Goal: Information Seeking & Learning: Learn about a topic

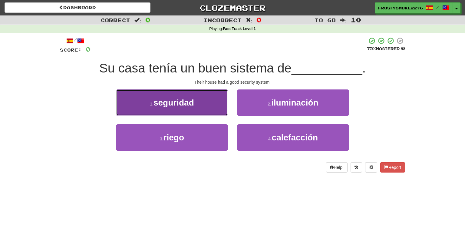
click at [201, 97] on button "1 . seguridad" at bounding box center [172, 102] width 112 height 26
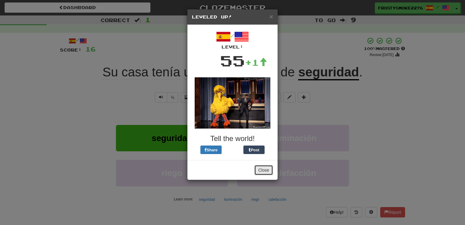
click at [266, 168] on button "Close" at bounding box center [263, 170] width 19 height 10
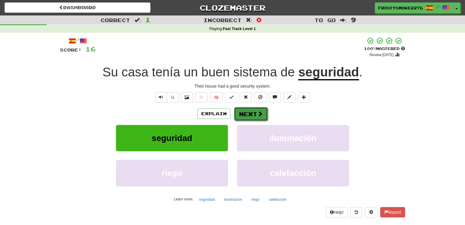
click at [254, 115] on button "Next" at bounding box center [251, 114] width 34 height 14
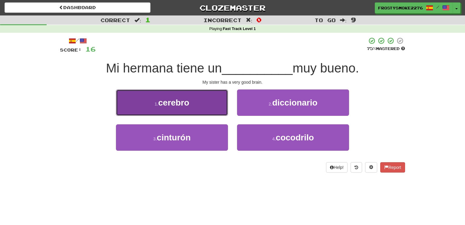
click at [212, 104] on button "1 . cerebro" at bounding box center [172, 102] width 112 height 26
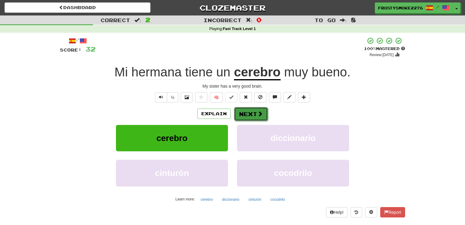
click at [252, 114] on button "Next" at bounding box center [251, 114] width 34 height 14
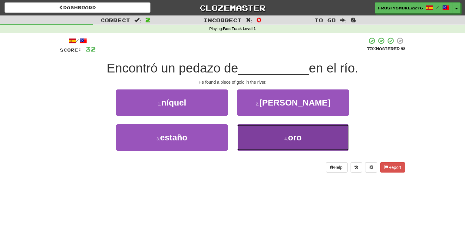
click at [297, 142] on button "4 . oro" at bounding box center [293, 137] width 112 height 26
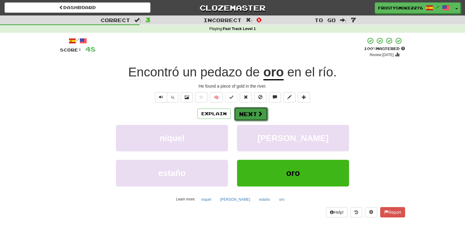
click at [241, 111] on button "Next" at bounding box center [251, 114] width 34 height 14
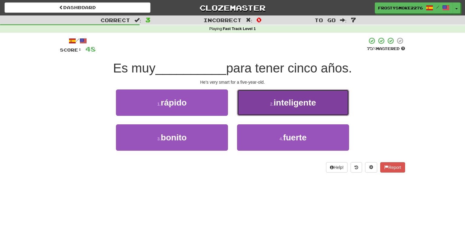
click at [283, 106] on span "inteligente" at bounding box center [295, 102] width 42 height 9
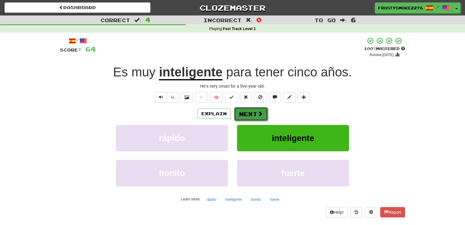
click at [259, 111] on span at bounding box center [259, 113] width 5 height 5
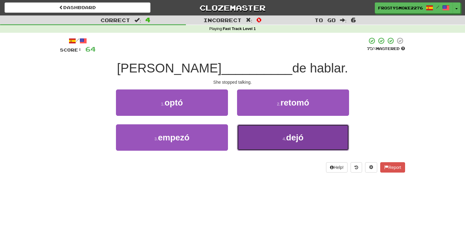
click at [284, 138] on small "4 ." at bounding box center [284, 138] width 4 height 5
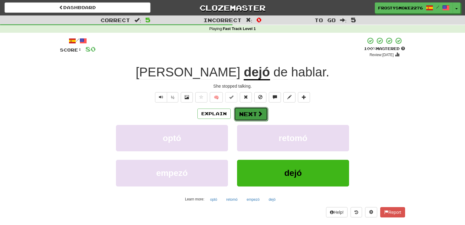
click at [240, 111] on button "Next" at bounding box center [251, 114] width 34 height 14
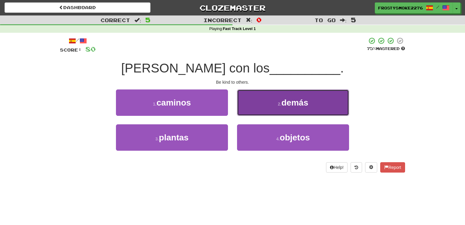
click at [276, 109] on button "2 . [PERSON_NAME]" at bounding box center [293, 102] width 112 height 26
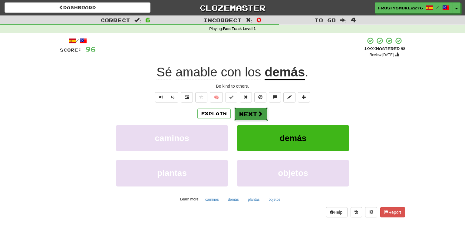
click at [254, 112] on button "Next" at bounding box center [251, 114] width 34 height 14
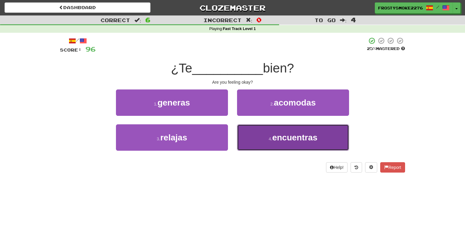
click at [288, 136] on span "encuentras" at bounding box center [294, 137] width 45 height 9
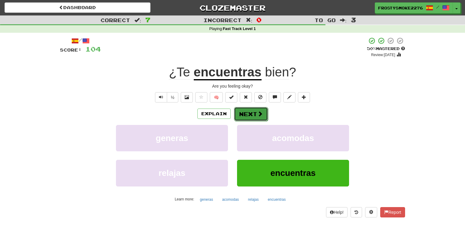
click at [251, 116] on button "Next" at bounding box center [251, 114] width 34 height 14
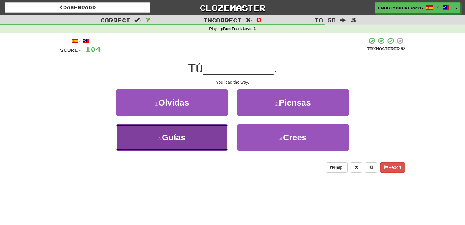
click at [218, 135] on button "3 . Guías" at bounding box center [172, 137] width 112 height 26
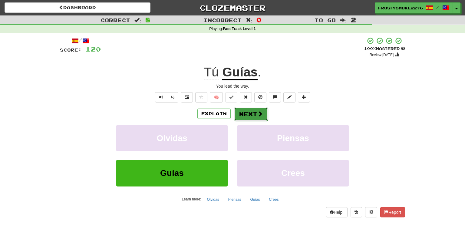
click at [240, 114] on button "Next" at bounding box center [251, 114] width 34 height 14
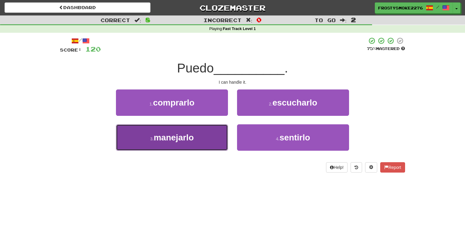
click at [216, 137] on button "3 . [GEOGRAPHIC_DATA]" at bounding box center [172, 137] width 112 height 26
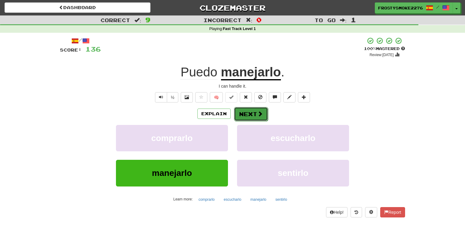
click at [256, 115] on button "Next" at bounding box center [251, 114] width 34 height 14
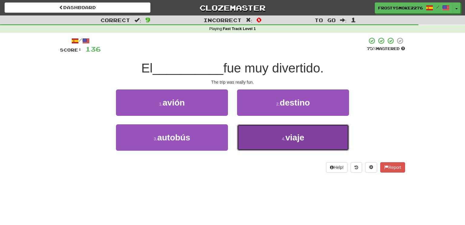
click at [296, 136] on span "viaje" at bounding box center [294, 137] width 19 height 9
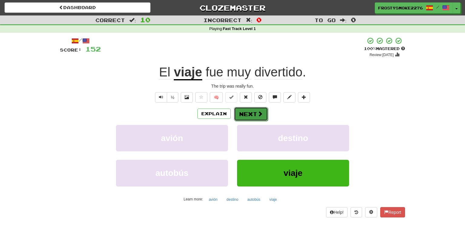
click at [260, 112] on span at bounding box center [259, 113] width 5 height 5
